Goal: Obtain resource: Download file/media

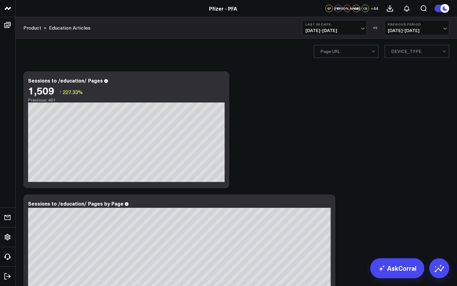
click at [338, 30] on span "07/20/25 - 08/18/25" at bounding box center [334, 30] width 58 height 5
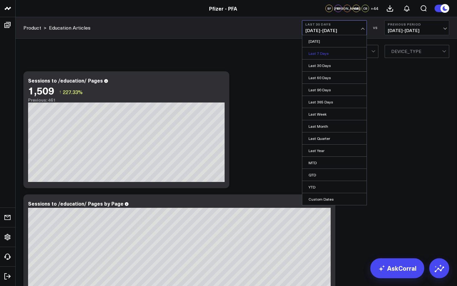
click at [325, 53] on link "Last 7 Days" at bounding box center [334, 53] width 64 height 12
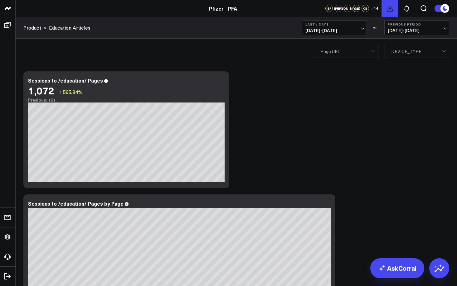
click at [390, 9] on use at bounding box center [390, 9] width 6 height 6
click at [390, 9] on icon at bounding box center [389, 8] width 7 height 7
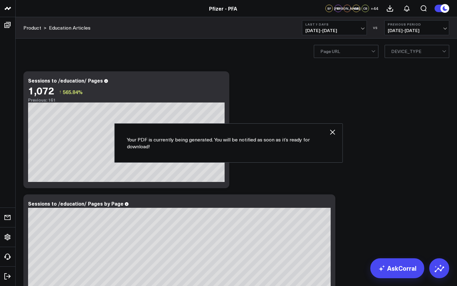
click at [331, 134] on icon at bounding box center [332, 131] width 7 height 7
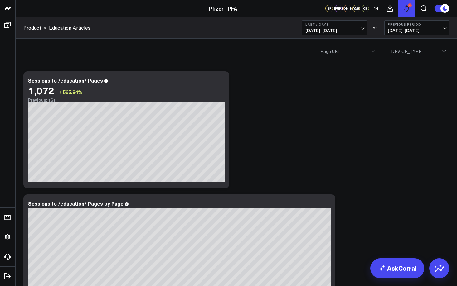
click at [408, 1] on button "2" at bounding box center [406, 8] width 17 height 17
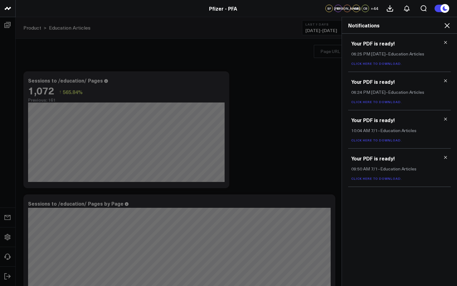
click at [444, 80] on use at bounding box center [445, 81] width 3 height 3
click at [368, 64] on link "Click here to download." at bounding box center [376, 63] width 51 height 4
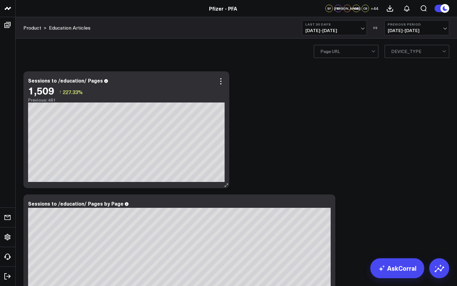
click at [225, 186] on icon at bounding box center [226, 185] width 5 height 5
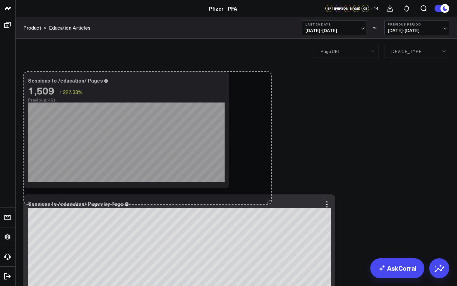
drag, startPoint x: 225, startPoint y: 186, endPoint x: 268, endPoint y: 202, distance: 45.8
